Goal: Task Accomplishment & Management: Use online tool/utility

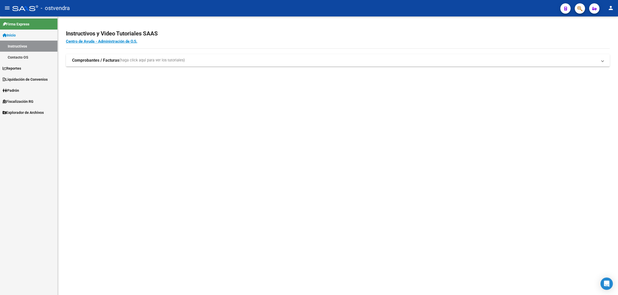
click at [26, 100] on span "Fiscalización RG" at bounding box center [18, 102] width 31 height 6
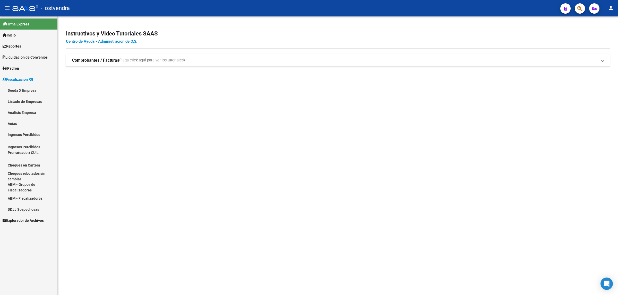
click at [31, 112] on link "Análisis Empresa" at bounding box center [28, 112] width 57 height 11
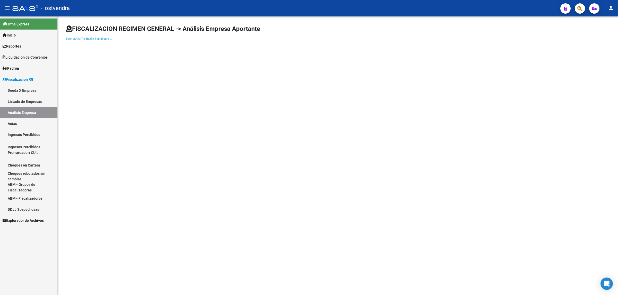
click at [101, 42] on input "Escriba CUIT o Razón Social para buscar" at bounding box center [89, 44] width 46 height 5
paste input "30716214504"
type input "30716214504"
click at [160, 55] on span "NUTRIBAIRES S.A.S." at bounding box center [143, 54] width 146 height 12
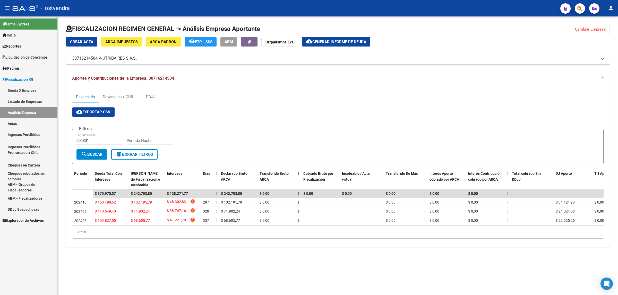
click at [93, 111] on span "cloud_download Exportar CSV" at bounding box center [93, 112] width 34 height 5
click at [122, 95] on div "Devengado x CUIL" at bounding box center [118, 97] width 31 height 6
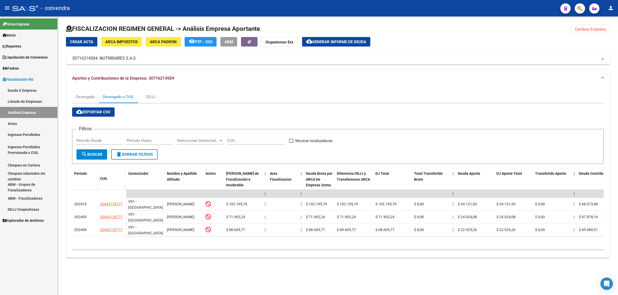
click at [111, 113] on button "cloud_download Exportar CSV" at bounding box center [93, 112] width 42 height 9
click at [347, 40] on span "Generar informe de deuda" at bounding box center [339, 42] width 54 height 5
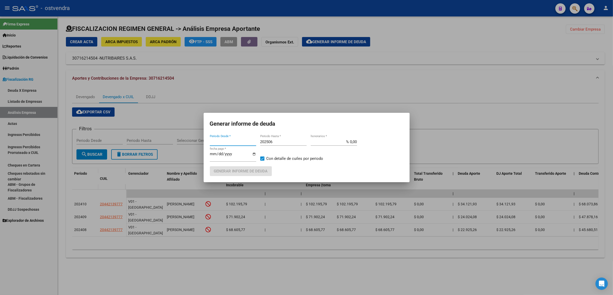
type input "202301"
click at [295, 145] on div "202506 Periodo Hasta *" at bounding box center [283, 142] width 46 height 8
type input "202509"
click at [219, 154] on input "[DATE]" at bounding box center [233, 156] width 46 height 8
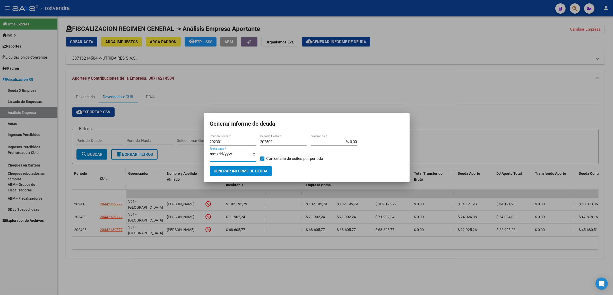
type input "[DATE]"
click at [243, 170] on span "Generar informe de deuda" at bounding box center [241, 171] width 54 height 5
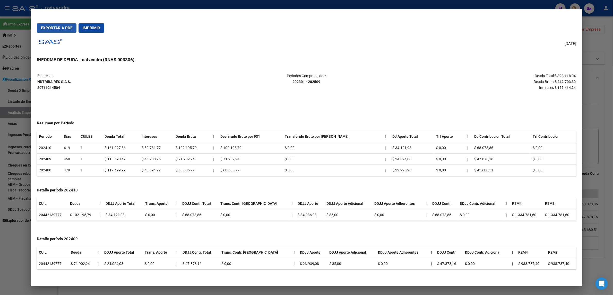
click at [67, 29] on span "Exportar a PDF" at bounding box center [56, 28] width 31 height 5
click at [597, 71] on div at bounding box center [306, 147] width 613 height 295
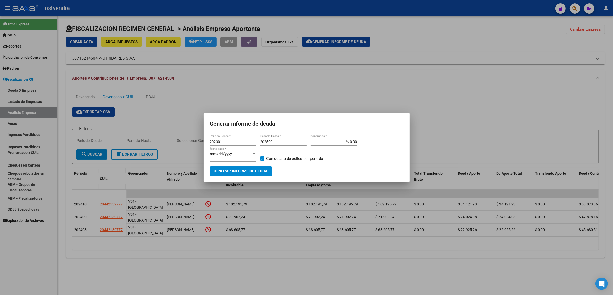
click at [587, 73] on div at bounding box center [306, 147] width 613 height 295
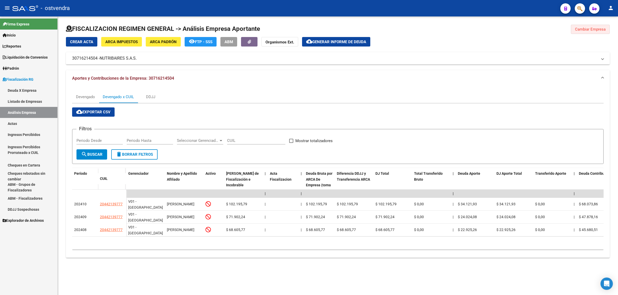
click at [588, 30] on span "Cambiar Empresa" at bounding box center [590, 29] width 31 height 5
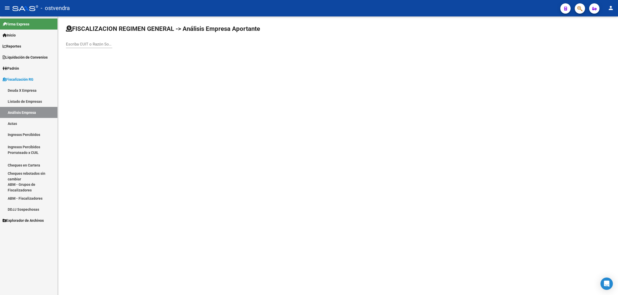
click at [106, 46] on input "Escriba CUIT o Razón Social para buscar" at bounding box center [89, 44] width 46 height 5
paste input "30711518114"
type input "30711518114"
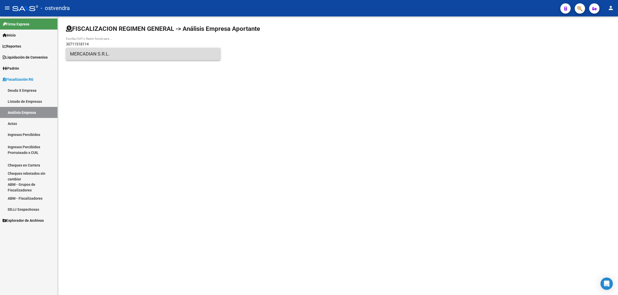
click at [119, 53] on span "MERCADIAN S.R.L." at bounding box center [143, 54] width 146 height 12
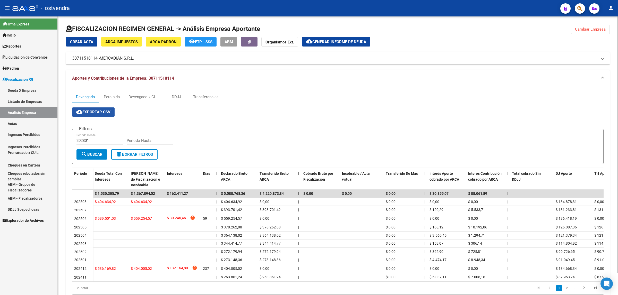
click at [103, 110] on span "cloud_download Exportar CSV" at bounding box center [93, 112] width 34 height 5
click at [143, 98] on div "Devengado x CUIL" at bounding box center [143, 97] width 31 height 6
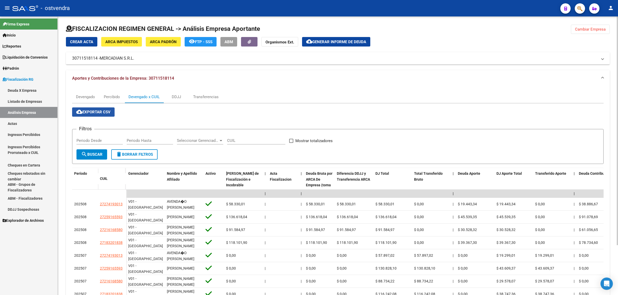
click at [89, 116] on button "cloud_download Exportar CSV" at bounding box center [93, 112] width 42 height 9
click at [344, 40] on span "Generar informe de deuda" at bounding box center [339, 42] width 54 height 5
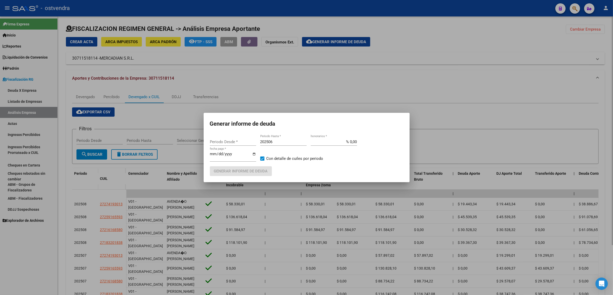
type input "202301"
click at [275, 140] on input "202506" at bounding box center [283, 142] width 46 height 5
type input "202509"
type input "[DATE]"
click at [250, 171] on span "Generar informe de deuda" at bounding box center [241, 171] width 54 height 5
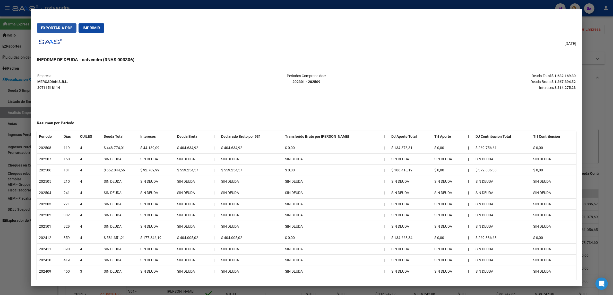
click at [54, 30] on button "Exportar a PDF" at bounding box center [57, 27] width 40 height 9
drag, startPoint x: 574, startPoint y: 73, endPoint x: 582, endPoint y: 72, distance: 8.0
click at [576, 73] on mat-dialog-content "Empresa: MERCADIAN S.R.L. 30711518114 Periodos Comprendidos: 202301 - 202509 De…" at bounding box center [307, 173] width 552 height 213
click at [596, 72] on div at bounding box center [306, 147] width 613 height 295
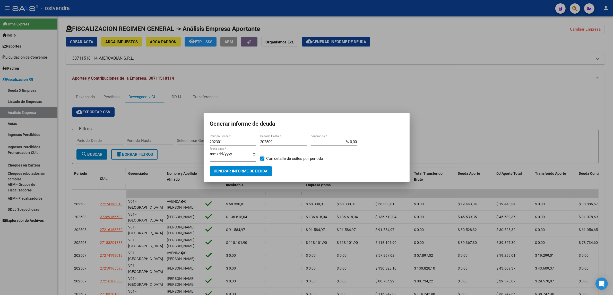
click at [596, 72] on div at bounding box center [306, 147] width 613 height 295
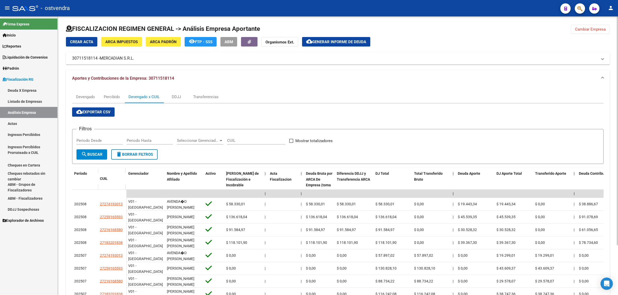
click at [593, 30] on span "Cambiar Empresa" at bounding box center [590, 29] width 31 height 5
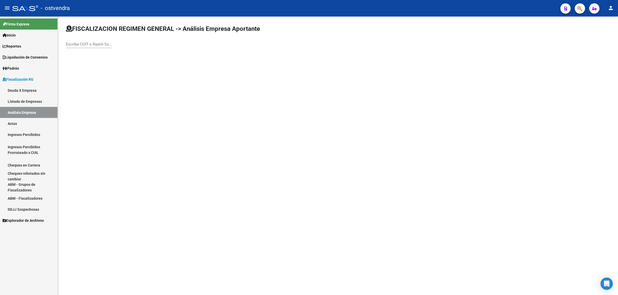
click at [94, 44] on input "Escriba CUIT o Razón Social para buscar" at bounding box center [89, 44] width 46 height 5
paste input "30711944695"
type input "30711944695"
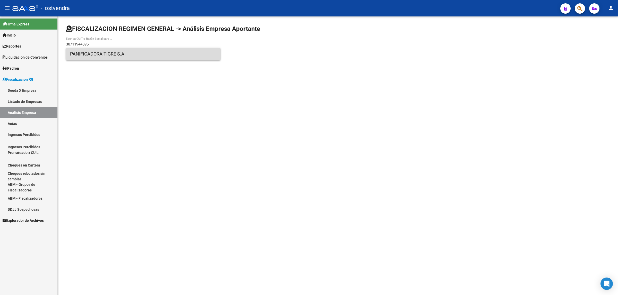
click at [114, 50] on span "PANIFICADORA TIGRE S.A." at bounding box center [143, 54] width 146 height 12
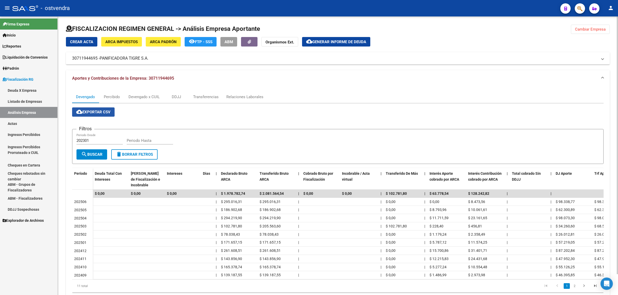
click at [108, 114] on button "cloud_download Exportar CSV" at bounding box center [93, 112] width 42 height 9
click at [135, 97] on div "Devengado x CUIL" at bounding box center [143, 97] width 31 height 6
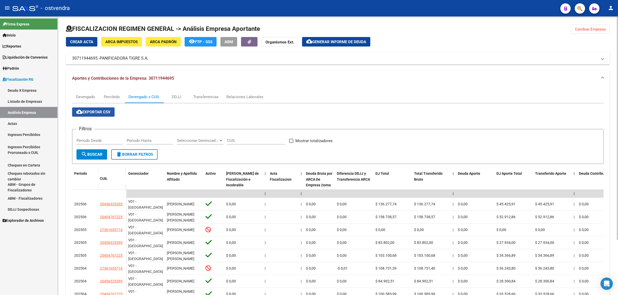
click at [106, 115] on button "cloud_download Exportar CSV" at bounding box center [93, 112] width 42 height 9
click at [370, 39] on button "cloud_download Generar informe de deuda" at bounding box center [336, 42] width 68 height 10
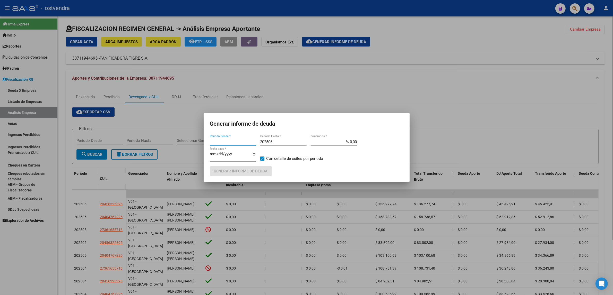
type input "202301"
click at [282, 142] on input "202506" at bounding box center [283, 142] width 46 height 5
type input "202509"
type input "[DATE]"
click at [251, 170] on span "Generar informe de deuda" at bounding box center [241, 171] width 54 height 5
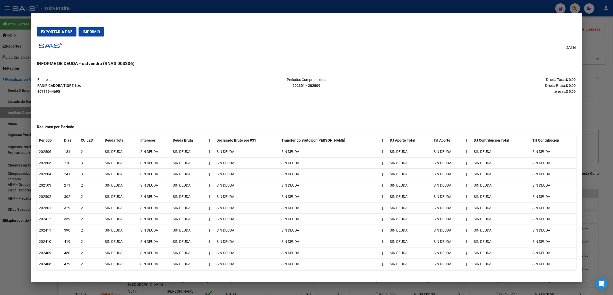
click at [60, 30] on span "Exportar a PDF" at bounding box center [56, 32] width 31 height 5
